Goal: Information Seeking & Learning: Stay updated

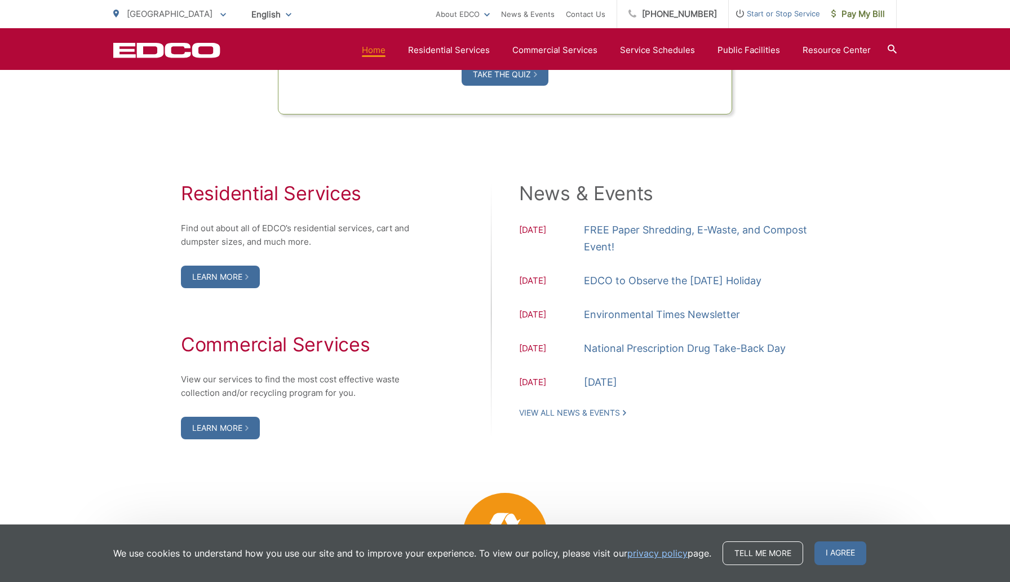
scroll to position [1083, 0]
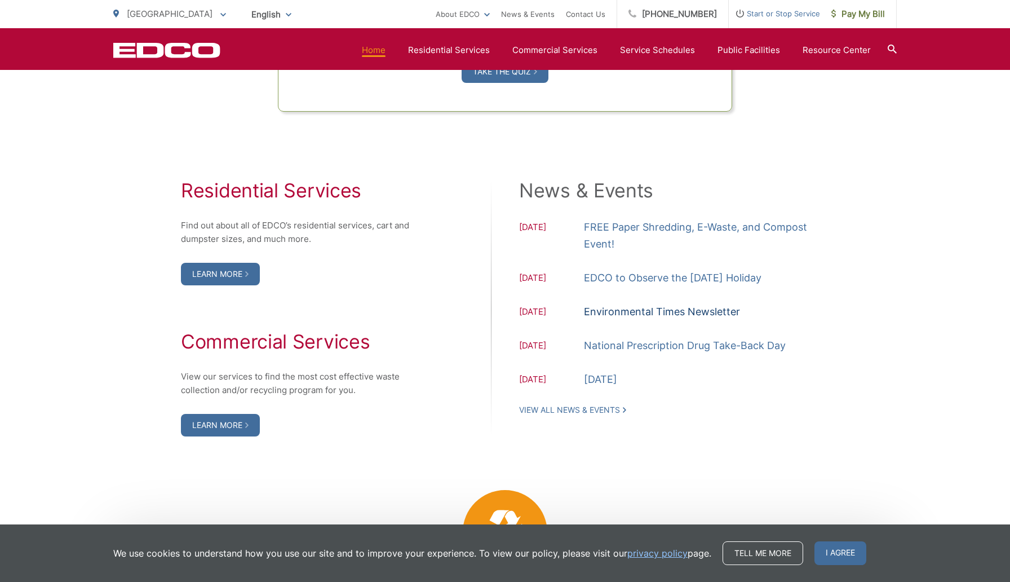
click at [646, 314] on link "Environmental Times Newsletter" at bounding box center [662, 311] width 156 height 17
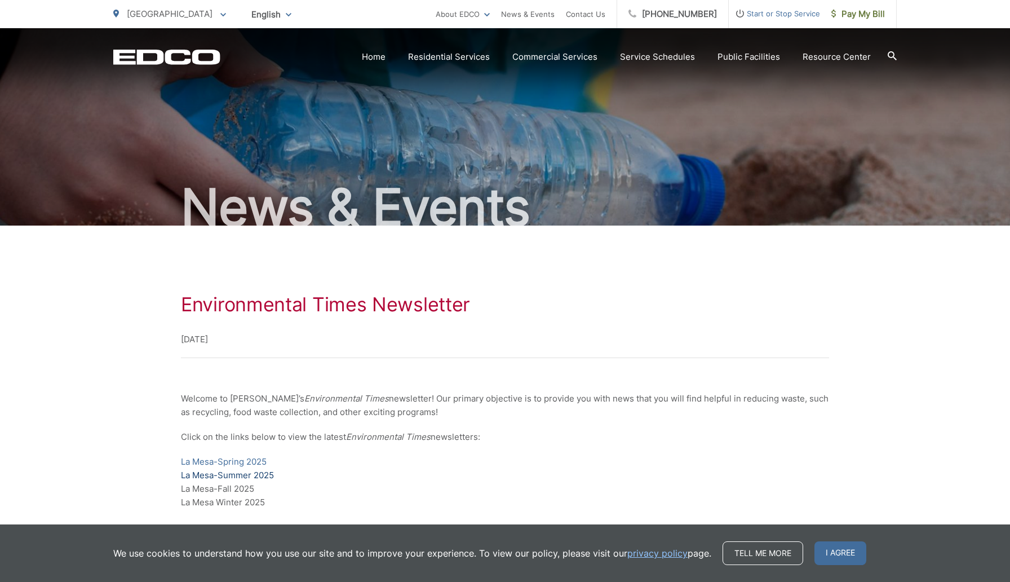
click at [258, 473] on link "La Mesa-Summer 2025" at bounding box center [227, 475] width 93 height 14
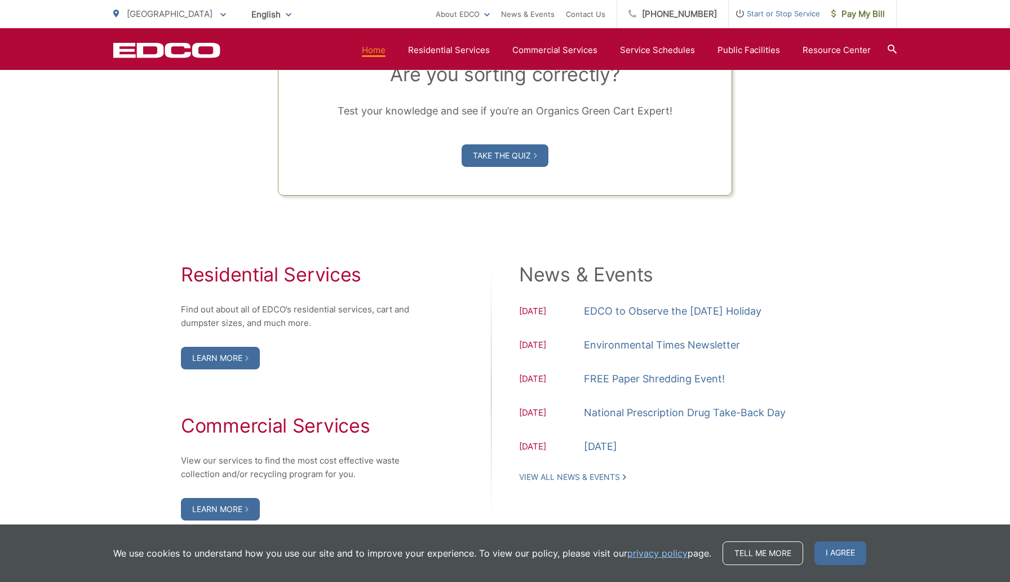
scroll to position [1004, 0]
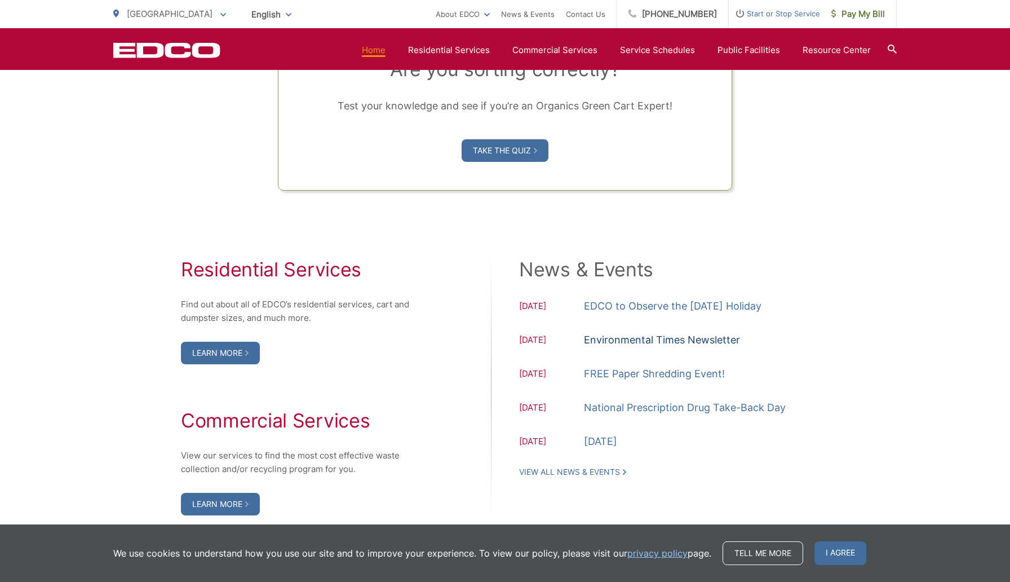
click at [680, 340] on link "Environmental Times Newsletter" at bounding box center [662, 339] width 156 height 17
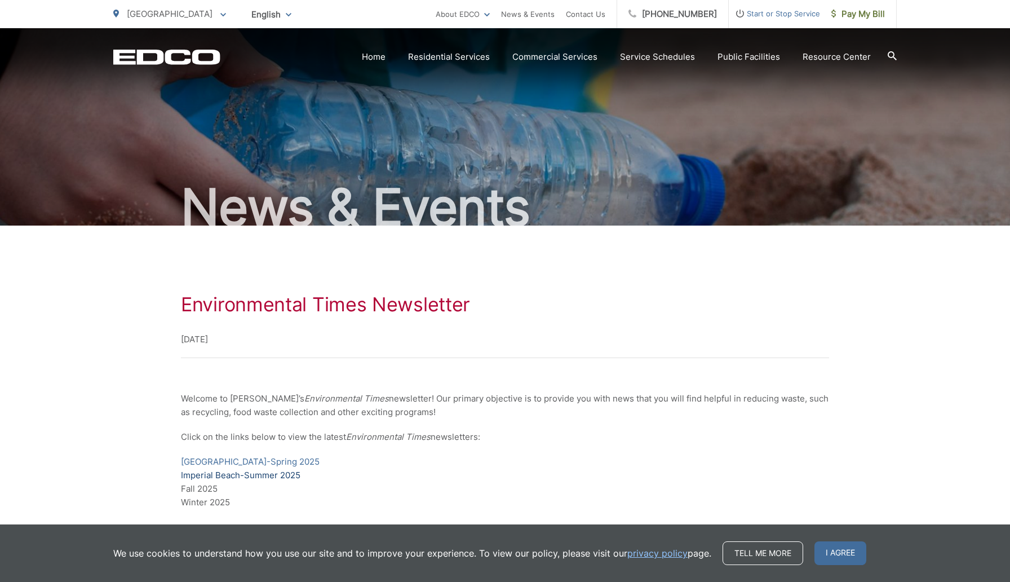
click at [260, 473] on link "Imperial Beach-Summer 2025" at bounding box center [240, 475] width 119 height 14
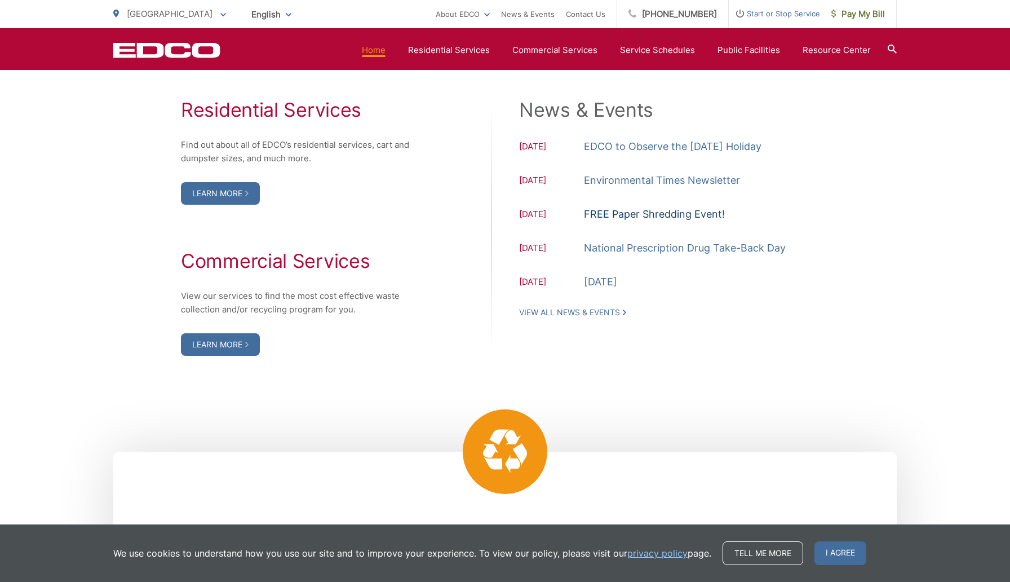
scroll to position [1168, 0]
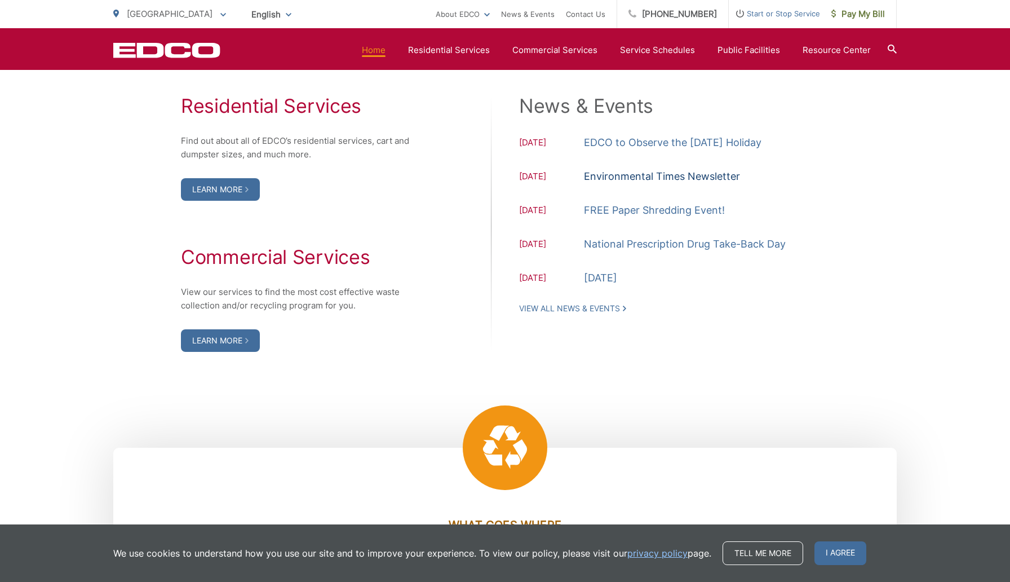
click at [642, 176] on link "Environmental Times Newsletter" at bounding box center [662, 176] width 156 height 17
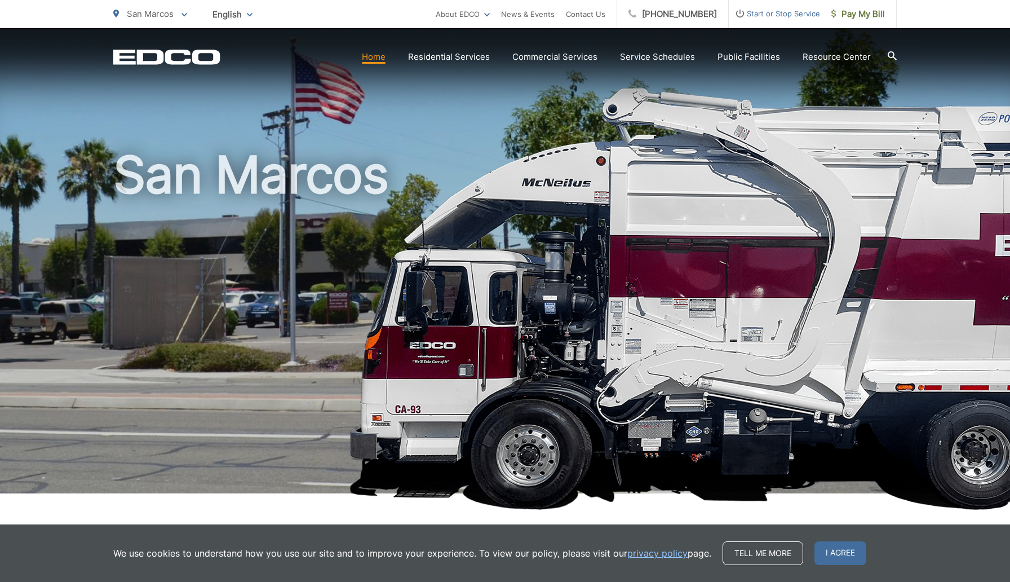
click at [169, 19] on span "San Marcos" at bounding box center [150, 13] width 47 height 11
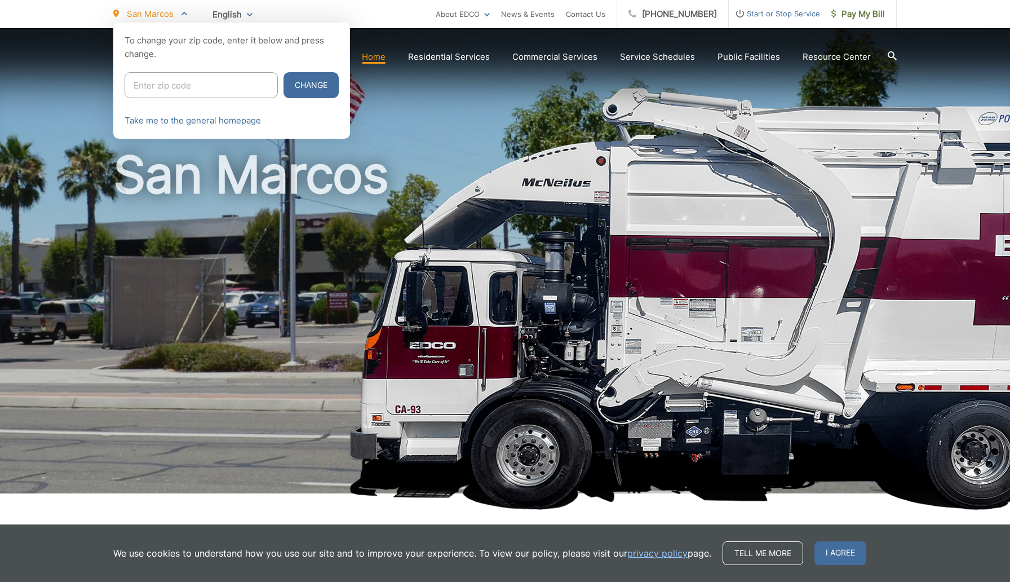
click at [180, 86] on input "Enter zip code" at bounding box center [201, 85] width 153 height 26
type input "92078"
click at [284, 90] on button "Change" at bounding box center [311, 85] width 55 height 26
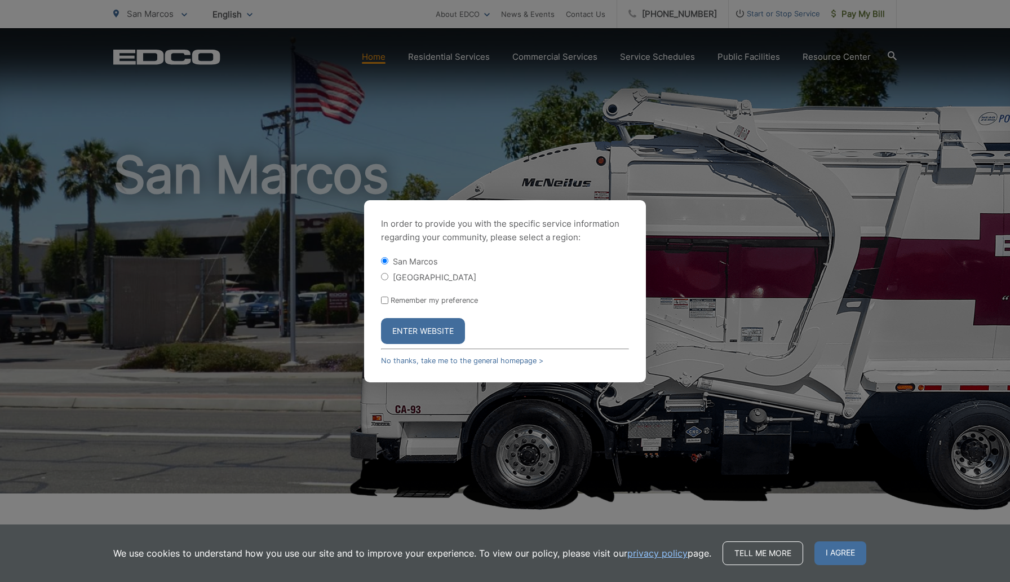
click at [418, 276] on label "[GEOGRAPHIC_DATA]" at bounding box center [434, 277] width 83 height 10
click at [388, 276] on input "[GEOGRAPHIC_DATA]" at bounding box center [384, 276] width 7 height 7
radio input "true"
click at [412, 324] on button "Enter Website" at bounding box center [423, 331] width 84 height 26
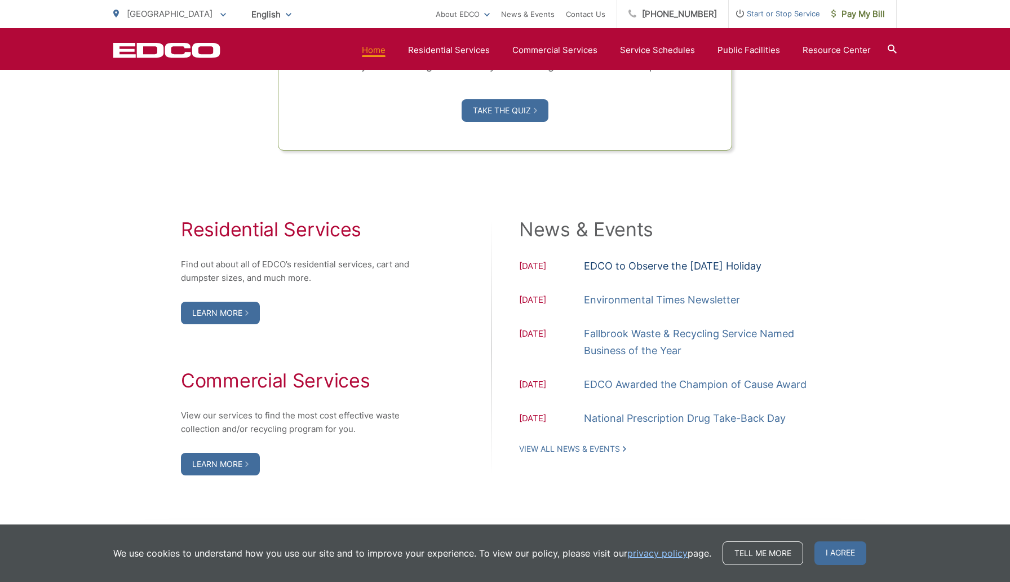
scroll to position [1046, 0]
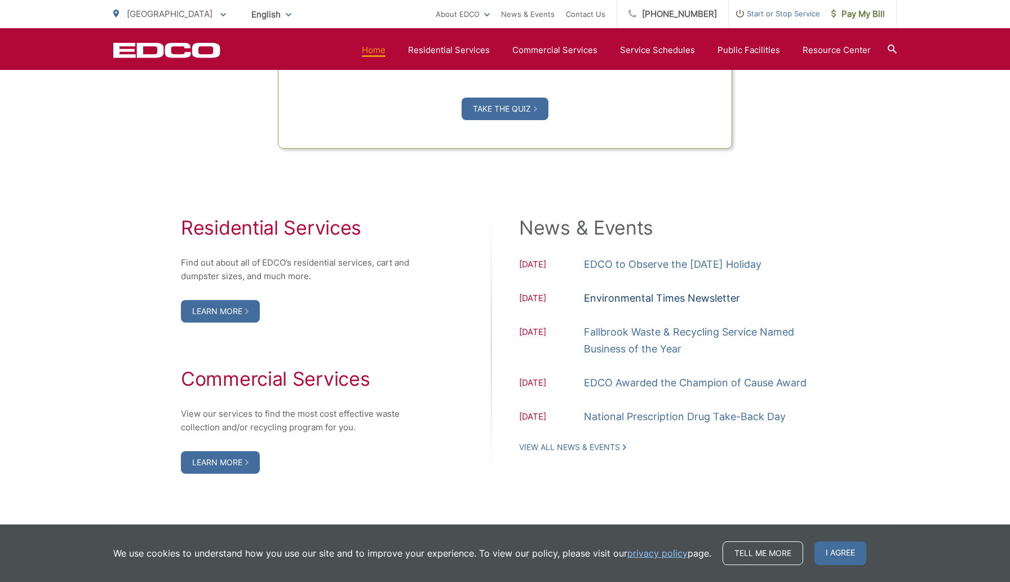
click at [676, 298] on link "Environmental Times Newsletter" at bounding box center [662, 298] width 156 height 17
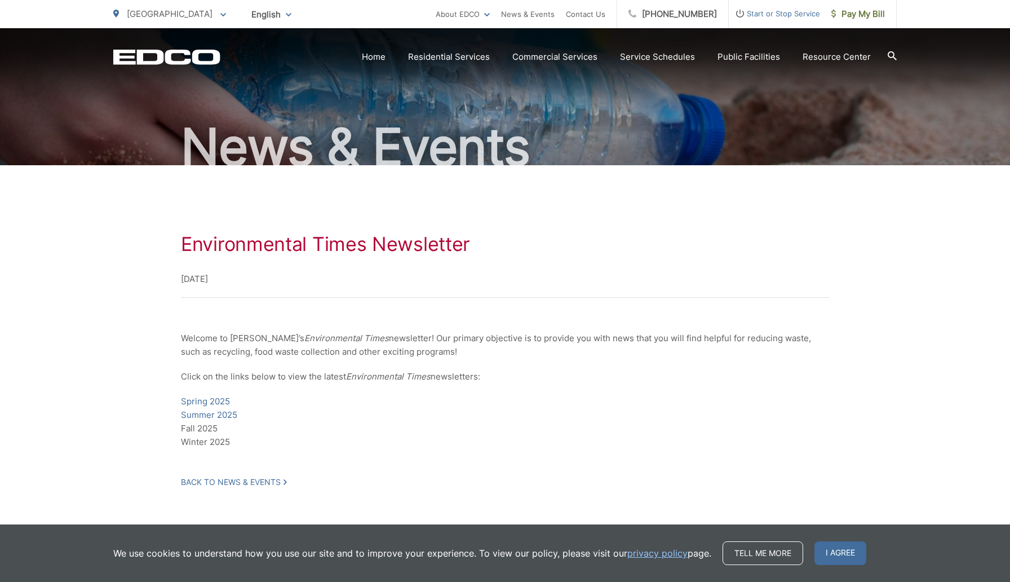
scroll to position [103, 0]
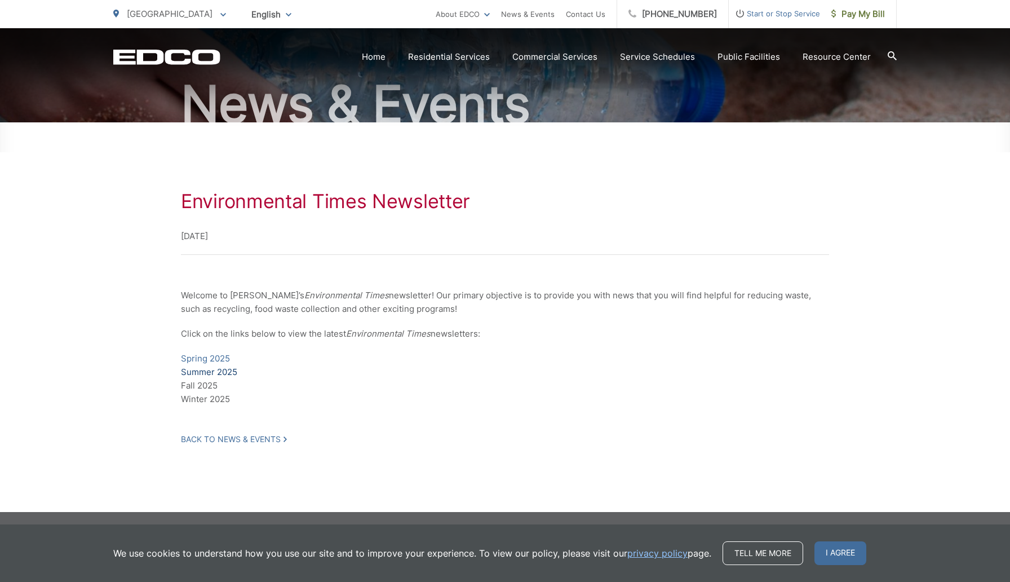
click at [219, 371] on link "Summer 2025" at bounding box center [209, 372] width 56 height 14
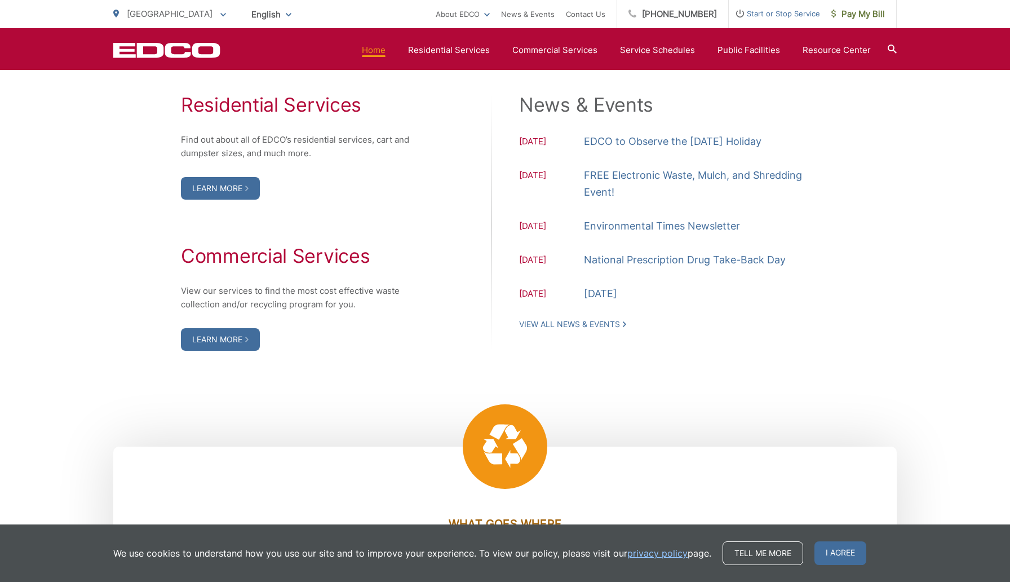
scroll to position [1168, 0]
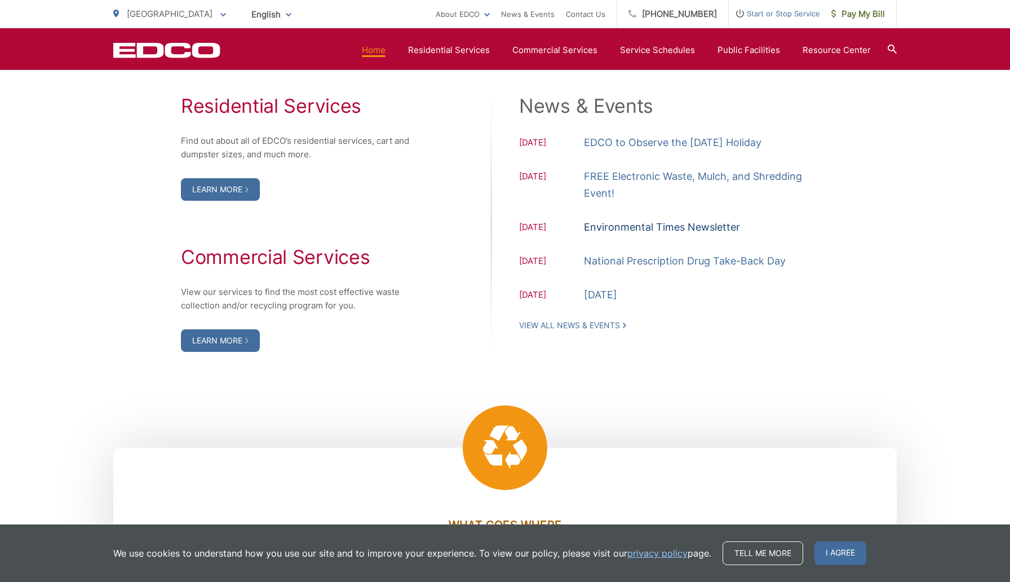
click at [687, 228] on link "Environmental Times Newsletter" at bounding box center [662, 227] width 156 height 17
